Goal: Task Accomplishment & Management: Manage account settings

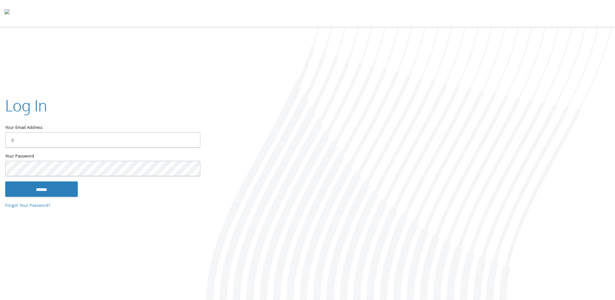
click at [125, 133] on input "Your Email Address" at bounding box center [102, 139] width 195 height 15
type input "**********"
click at [5, 181] on input "******" at bounding box center [41, 189] width 73 height 16
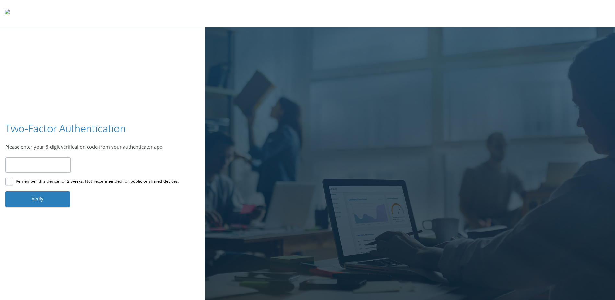
type input "******"
